Goal: Transaction & Acquisition: Download file/media

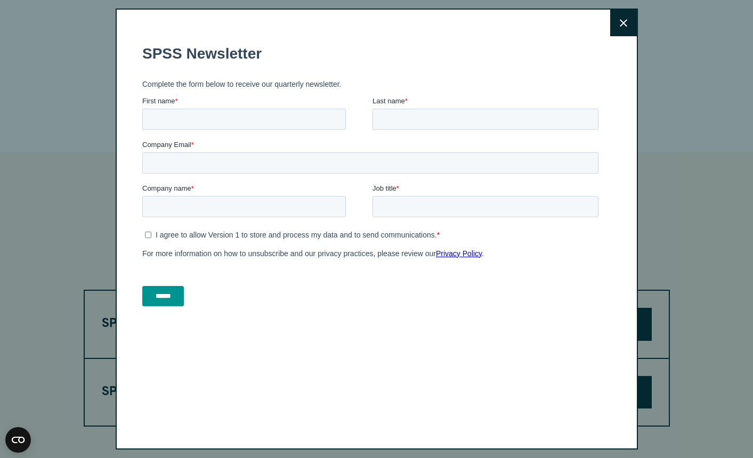
click at [615, 21] on button "Close" at bounding box center [623, 23] width 27 height 27
click at [632, 31] on button "Close" at bounding box center [623, 23] width 27 height 27
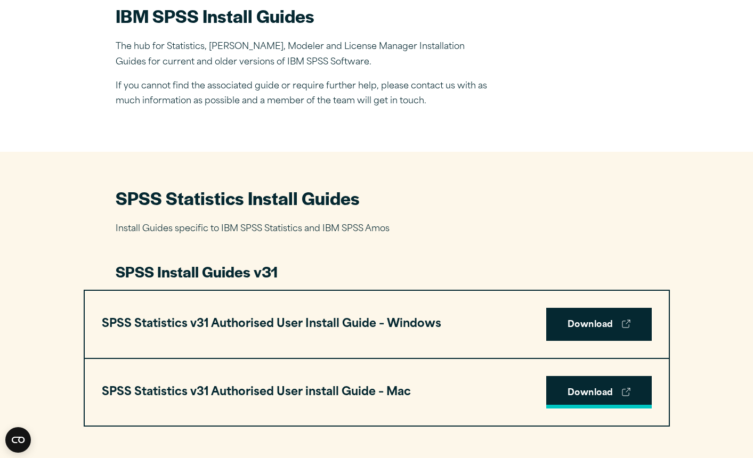
click at [600, 391] on link "Download" at bounding box center [598, 392] width 105 height 33
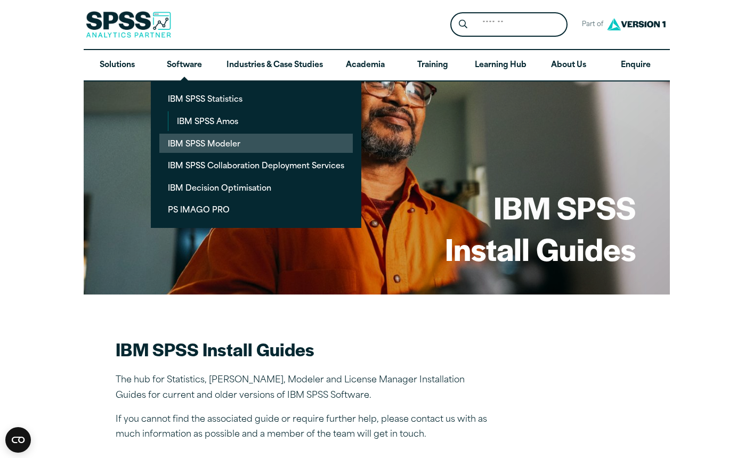
click at [199, 149] on link "IBM SPSS Modeler" at bounding box center [255, 144] width 193 height 20
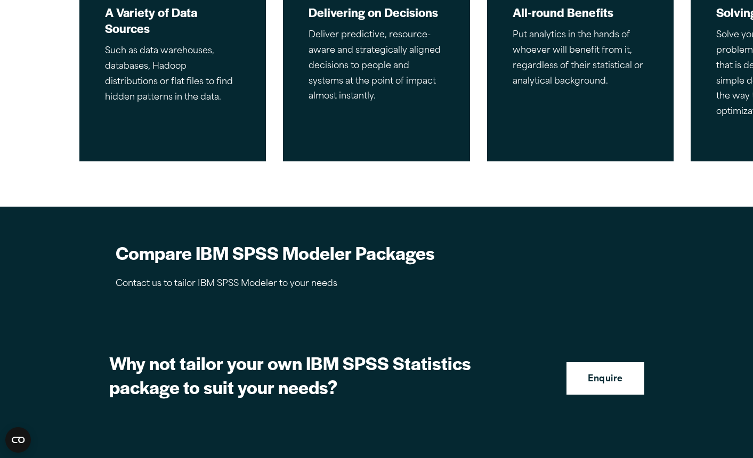
scroll to position [740, 0]
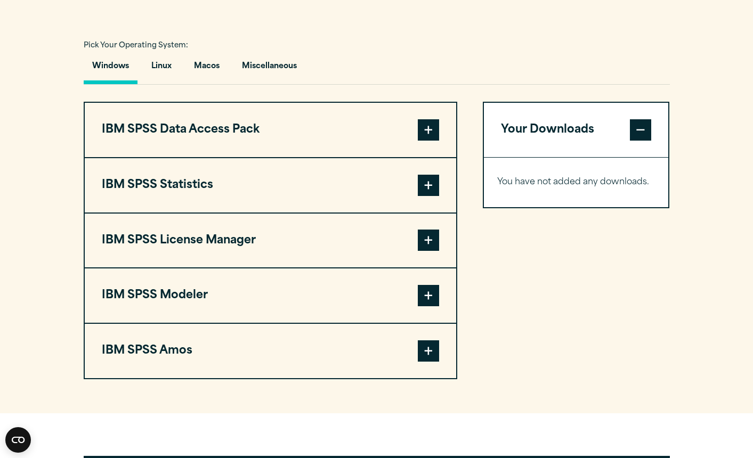
scroll to position [761, 0]
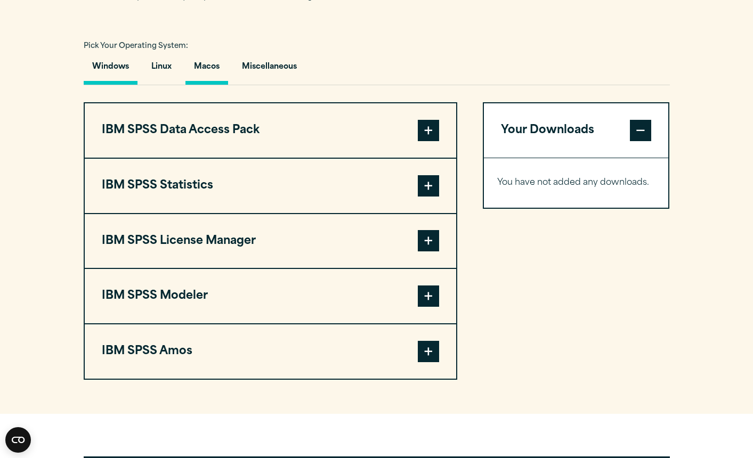
click at [214, 66] on button "Macos" at bounding box center [206, 69] width 43 height 30
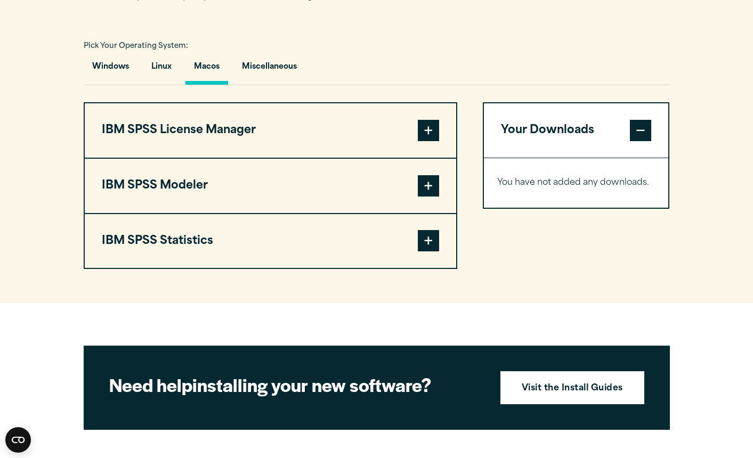
click at [433, 236] on span at bounding box center [428, 240] width 21 height 21
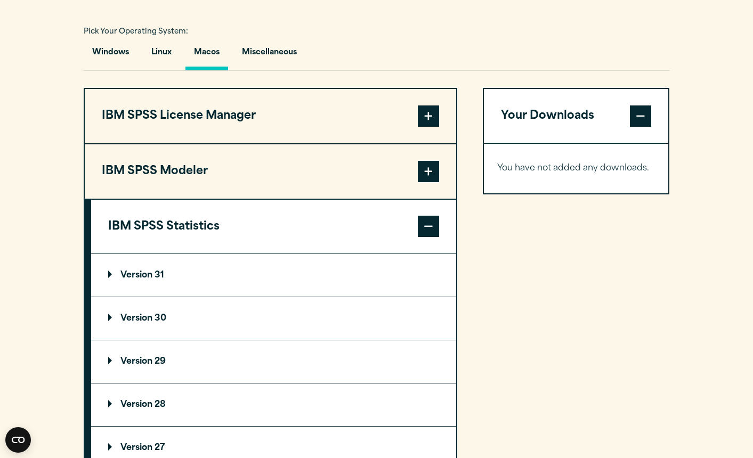
scroll to position [777, 0]
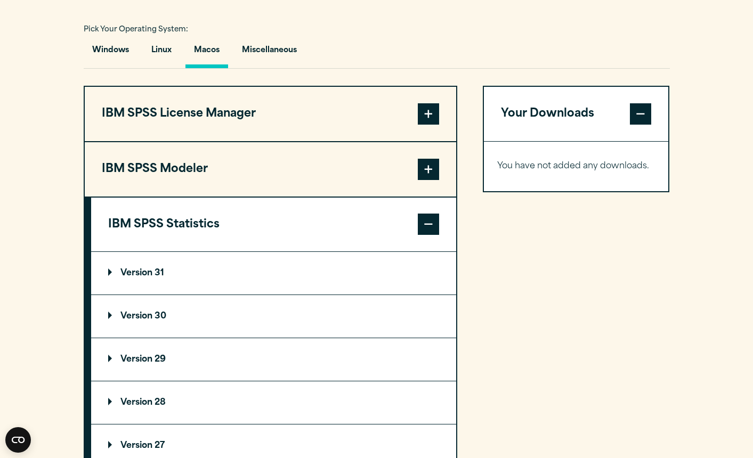
click at [311, 273] on summary "Version 31" at bounding box center [273, 273] width 365 height 43
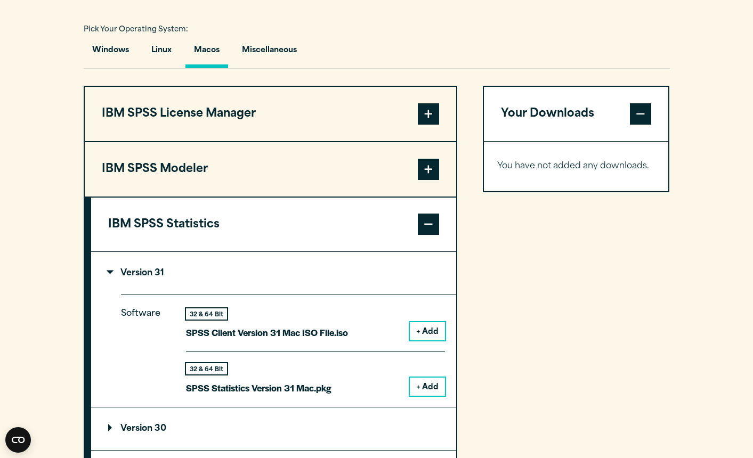
click at [433, 389] on button "+ Add" at bounding box center [427, 387] width 35 height 18
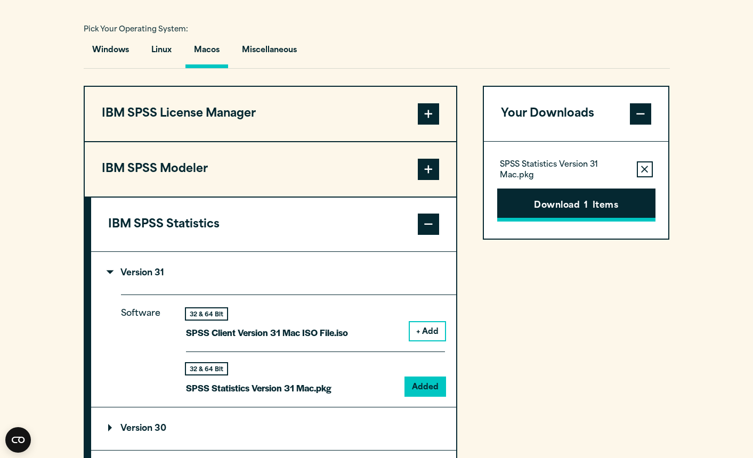
click at [565, 216] on button "Download 1 Items" at bounding box center [576, 205] width 158 height 33
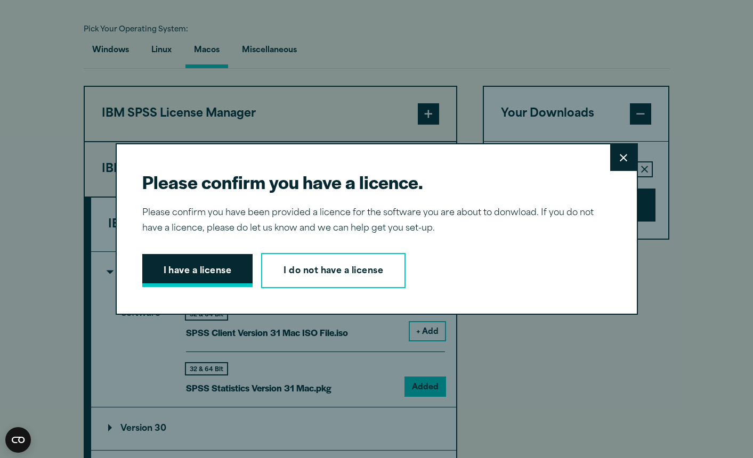
click at [199, 274] on button "I have a license" at bounding box center [197, 270] width 111 height 33
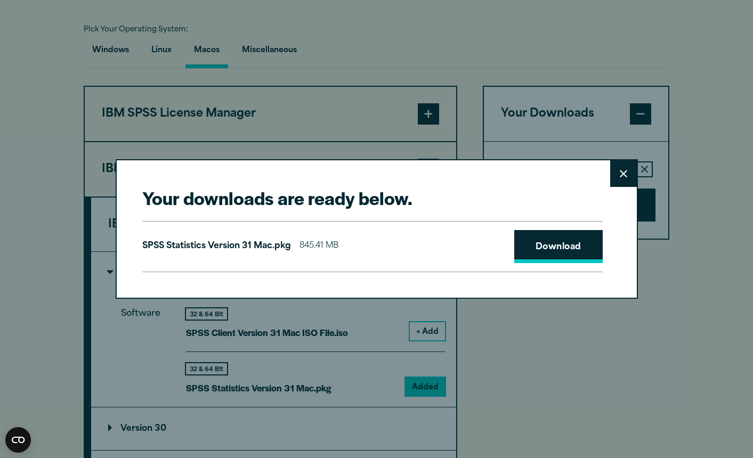
click at [553, 258] on link "Download" at bounding box center [558, 246] width 88 height 33
